Goal: Task Accomplishment & Management: Use online tool/utility

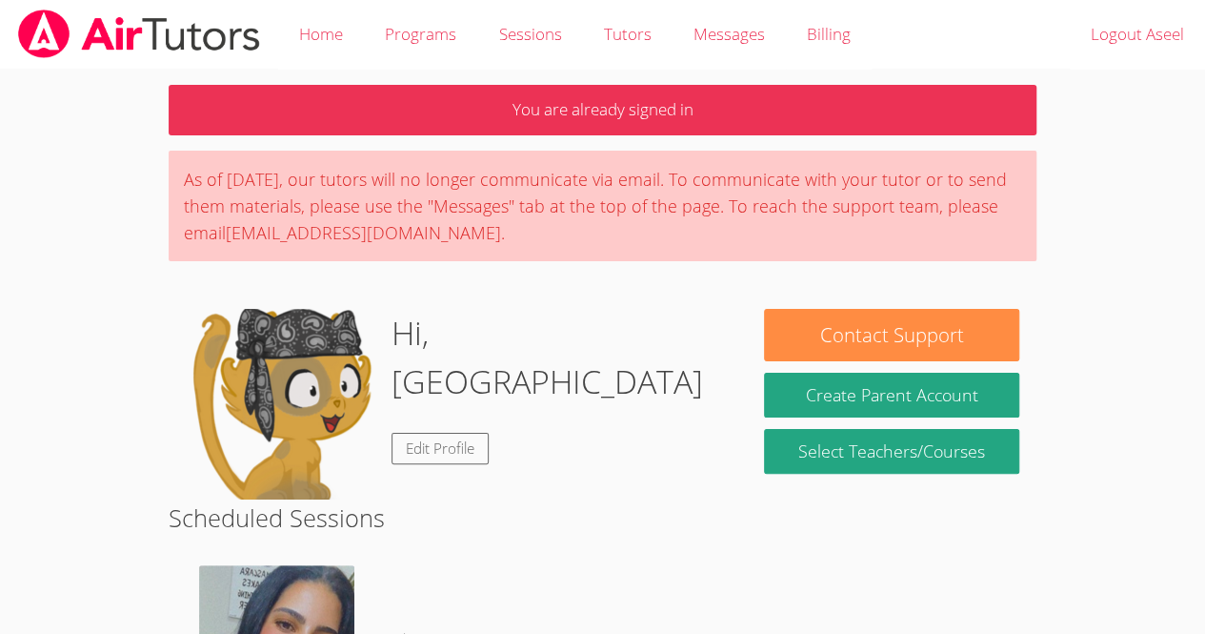
click at [657, 403] on div "Hi, Aseel Edit Profile" at bounding box center [458, 404] width 544 height 191
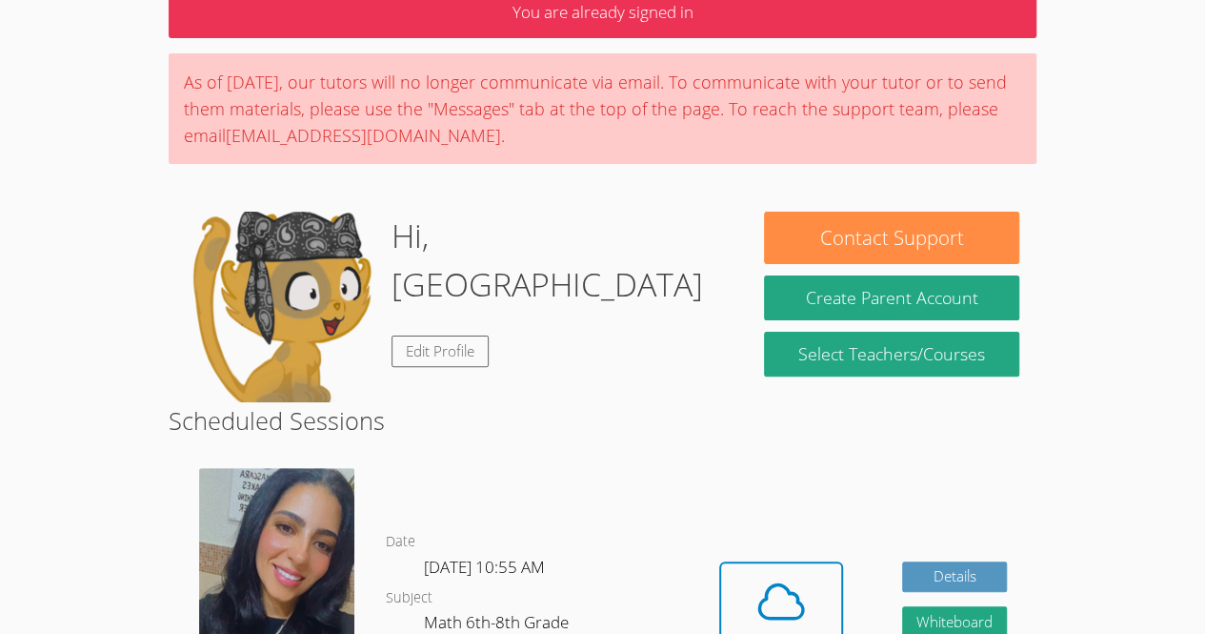
scroll to position [99, 0]
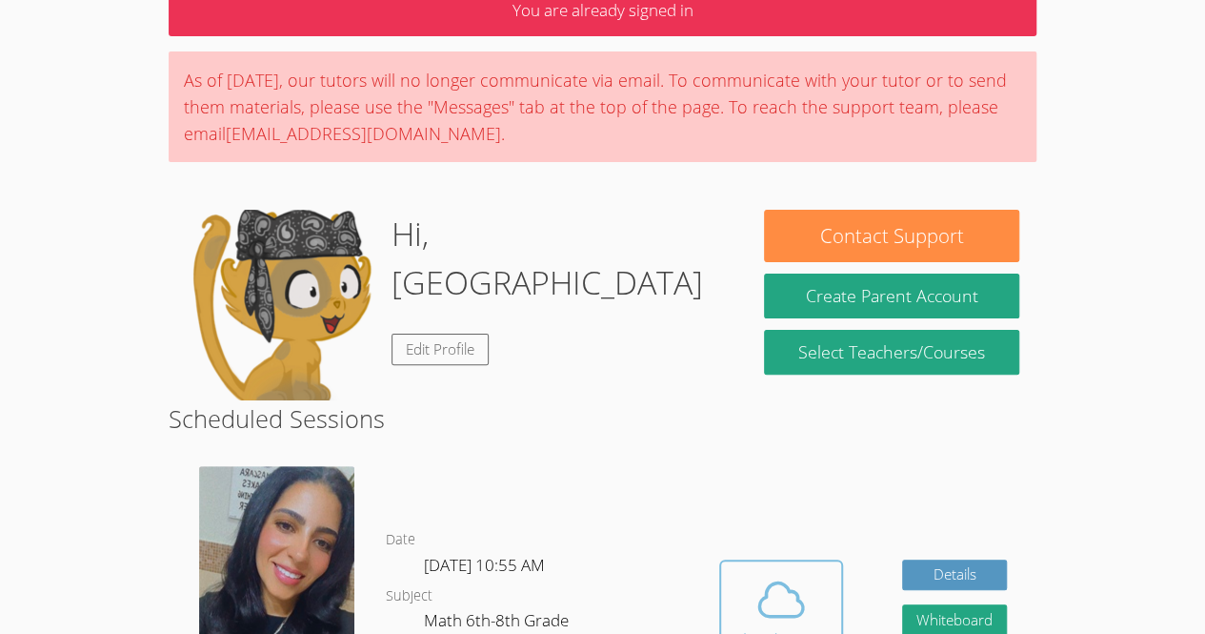
click at [789, 594] on icon at bounding box center [781, 599] width 53 height 53
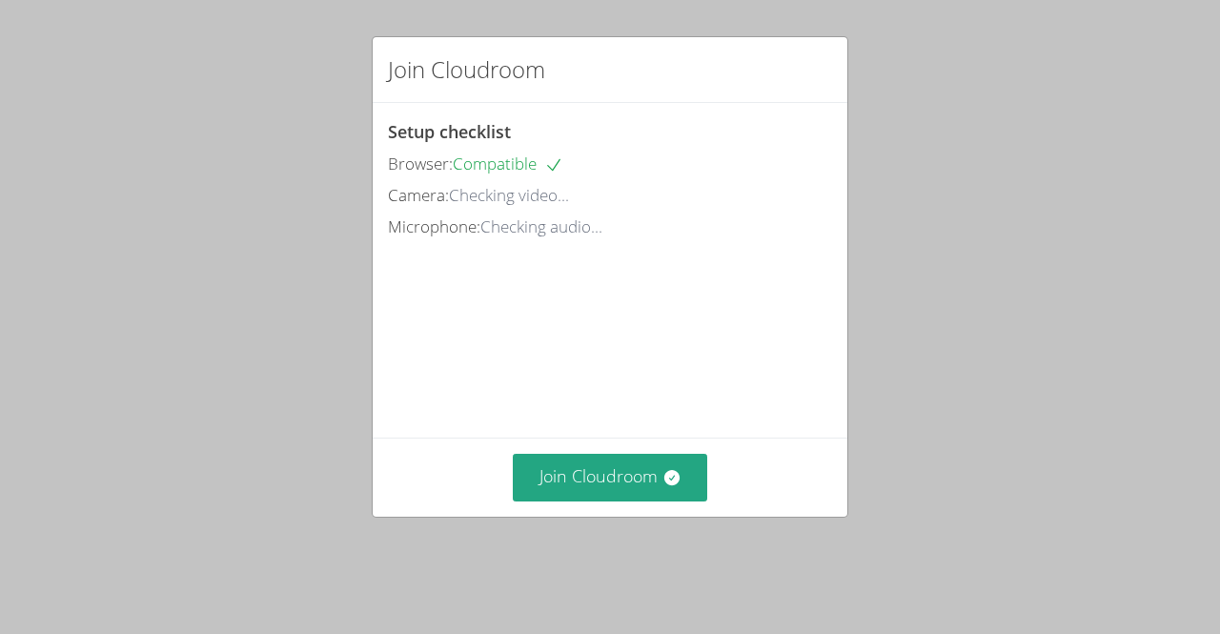
click at [901, 435] on div "Join Cloudroom Setup checklist Browser: Compatible Camera: Checking video... Mi…" at bounding box center [610, 317] width 1220 height 634
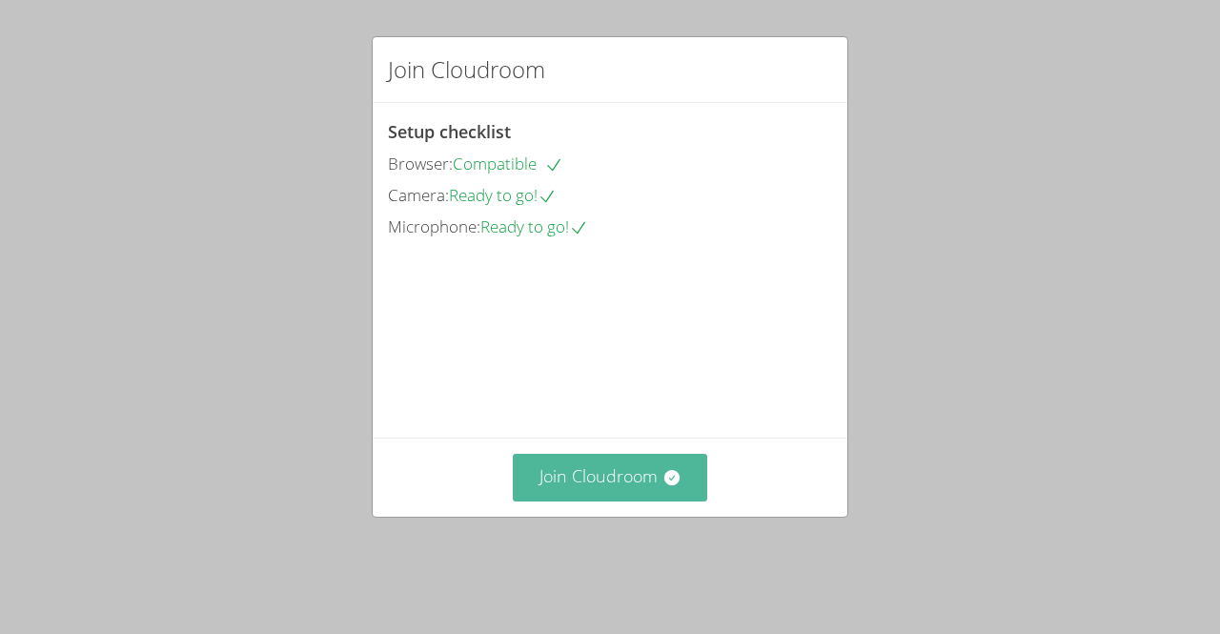
click at [642, 482] on button "Join Cloudroom" at bounding box center [610, 477] width 195 height 47
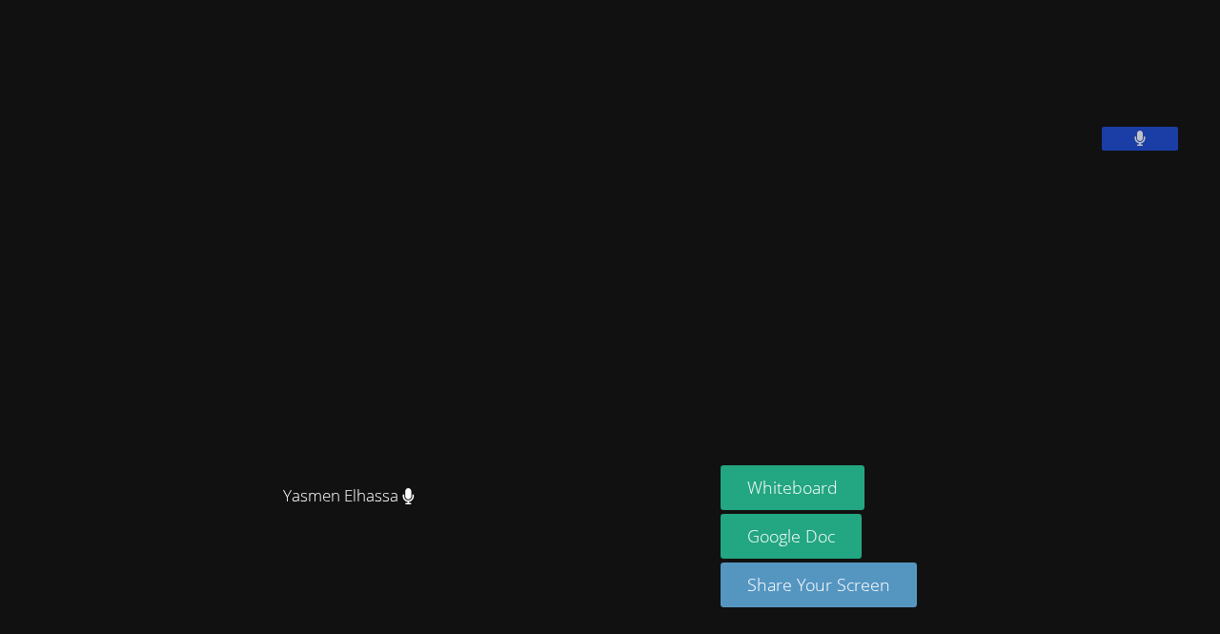
click at [766, 385] on aside "[PERSON_NAME] Whiteboard Google Doc Share Your Screen" at bounding box center [951, 317] width 476 height 634
click at [861, 494] on button "Whiteboard" at bounding box center [792, 487] width 144 height 45
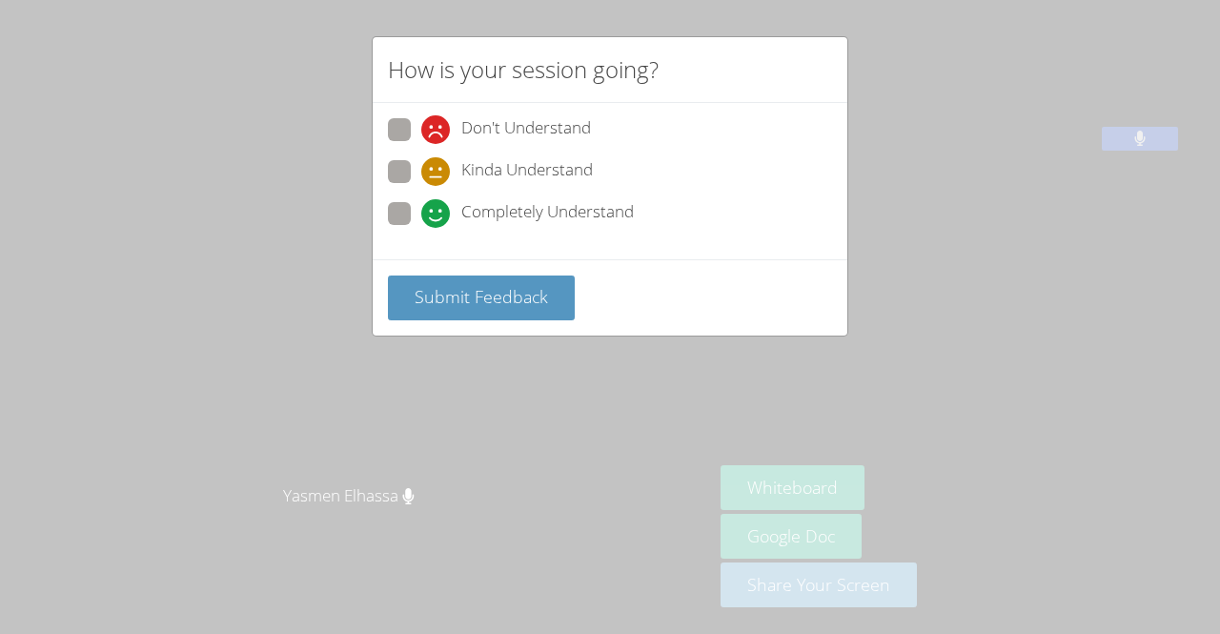
click at [966, 304] on div "How is your session going? Don't Understand Kinda Understand Completely Underst…" at bounding box center [610, 317] width 1220 height 634
